Goal: Book appointment/travel/reservation

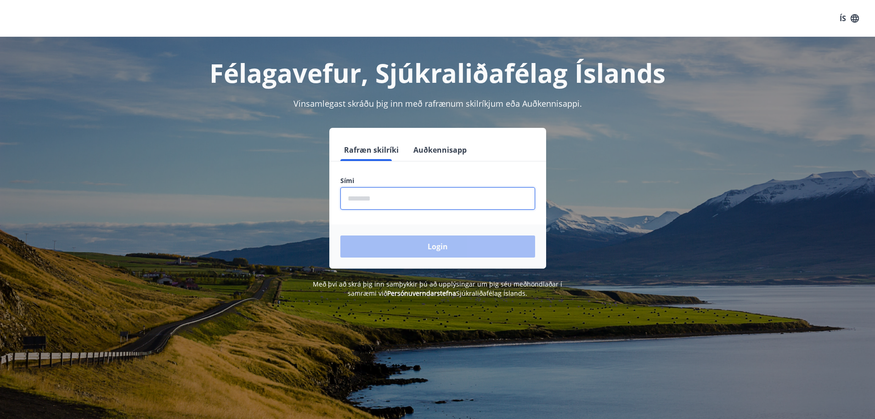
click at [414, 199] on input "phone" at bounding box center [437, 198] width 195 height 23
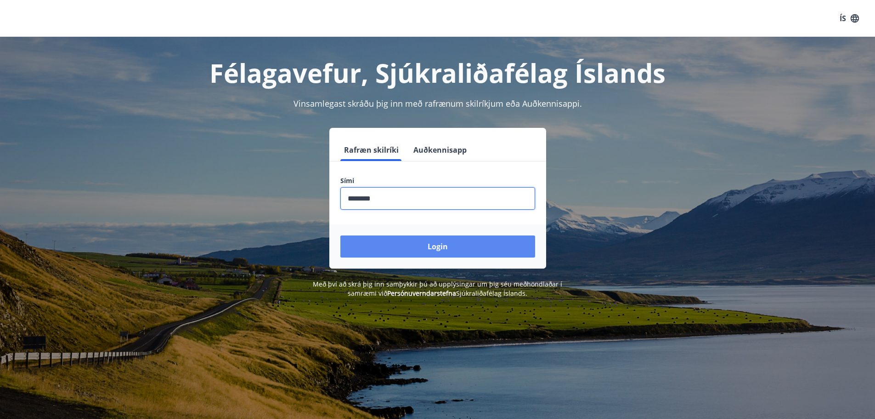
type input "********"
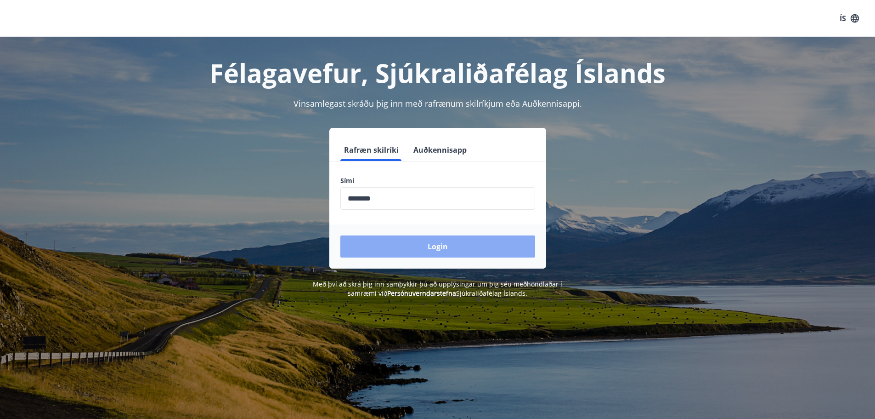
drag, startPoint x: 443, startPoint y: 251, endPoint x: 437, endPoint y: 252, distance: 6.0
click at [437, 252] on button "Login" at bounding box center [437, 246] width 195 height 22
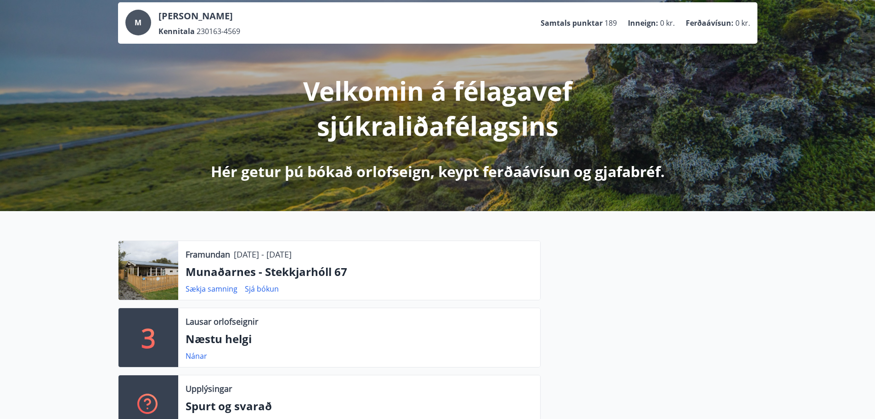
scroll to position [138, 0]
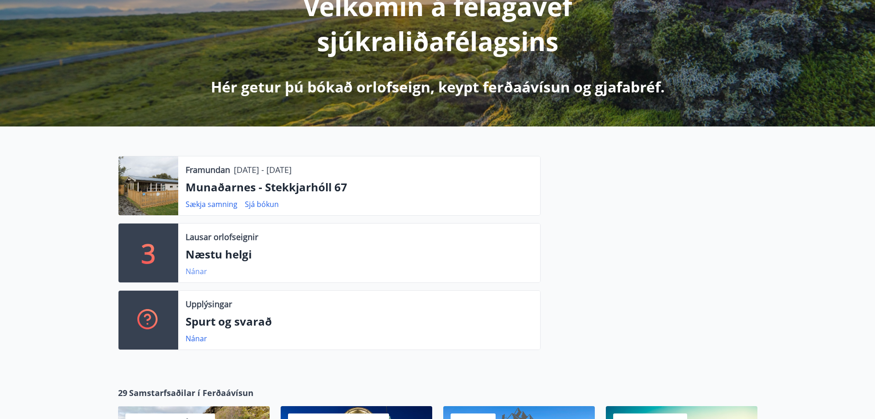
click at [196, 272] on link "Nánar" at bounding box center [197, 271] width 22 height 10
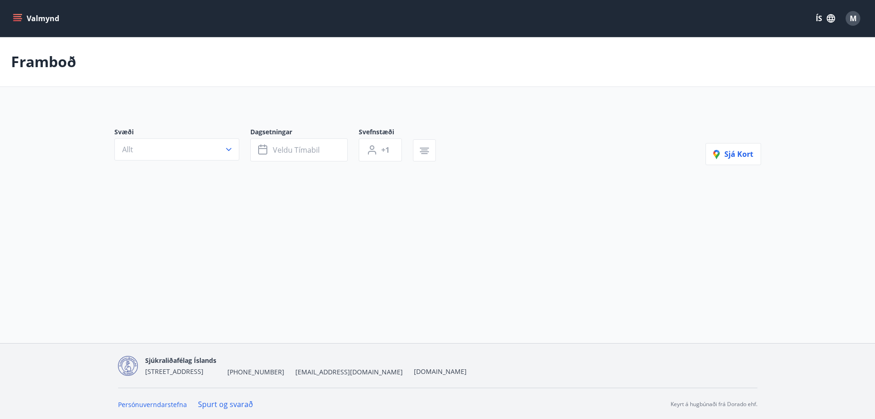
type input "*"
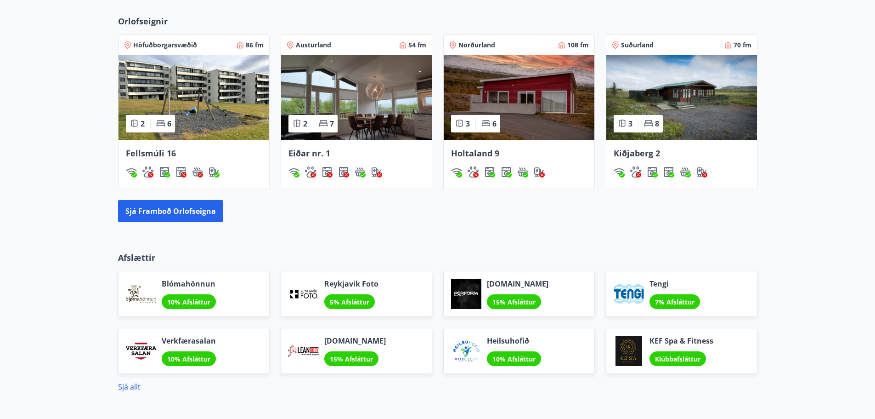
scroll to position [689, 0]
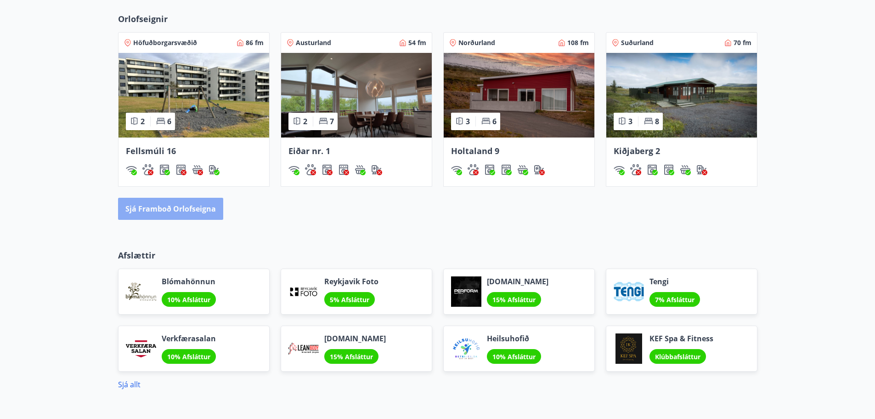
click at [182, 210] on button "Sjá framboð orlofseigna" at bounding box center [170, 209] width 105 height 22
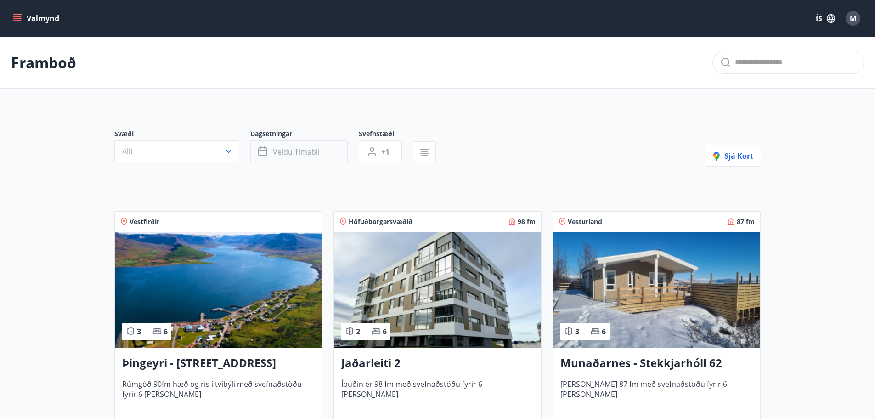
click at [292, 149] on span "Veldu tímabil" at bounding box center [296, 152] width 47 height 10
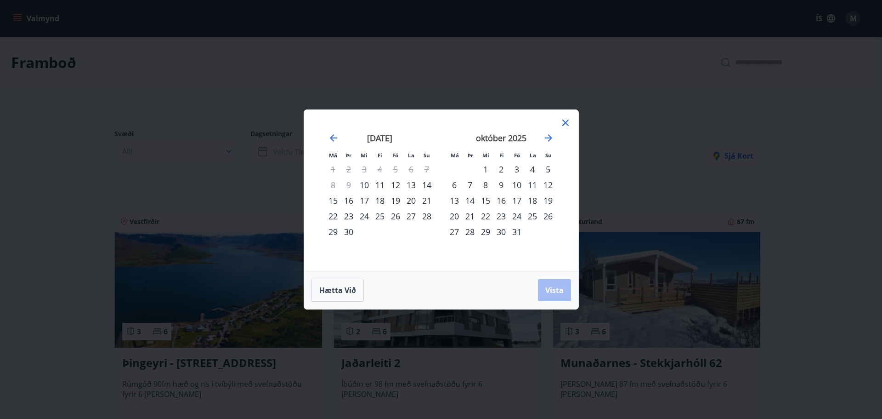
click at [565, 119] on icon at bounding box center [565, 122] width 11 height 11
